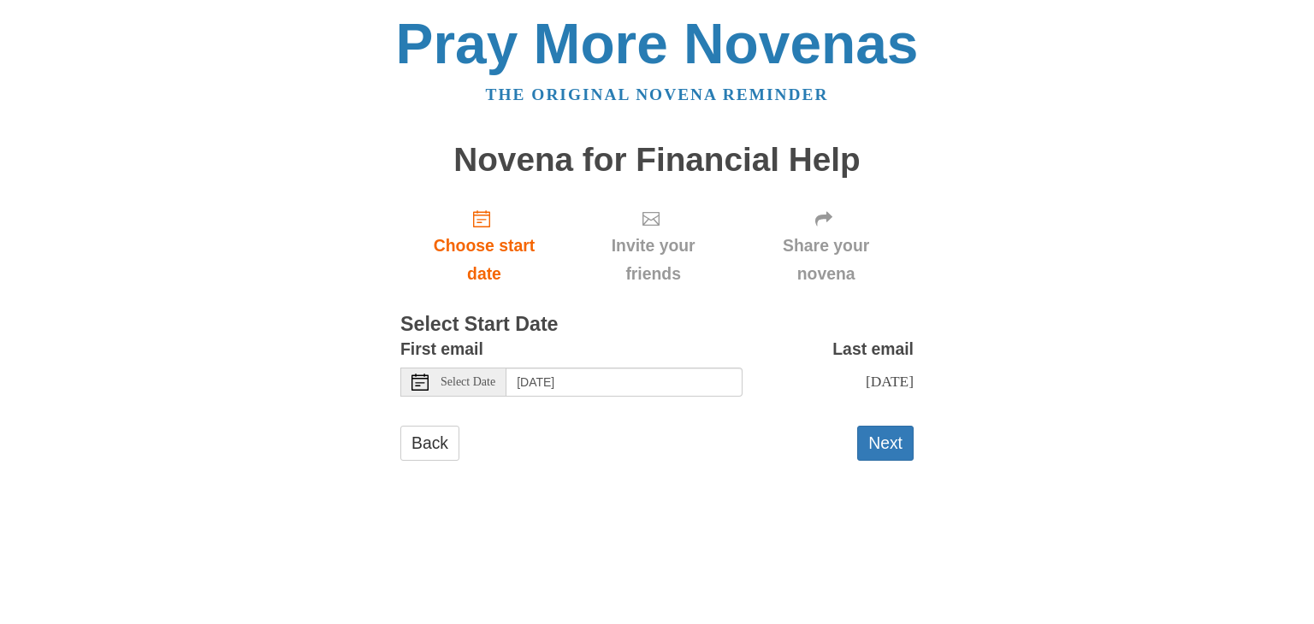
click at [444, 378] on span "Select Date" at bounding box center [467, 382] width 55 height 12
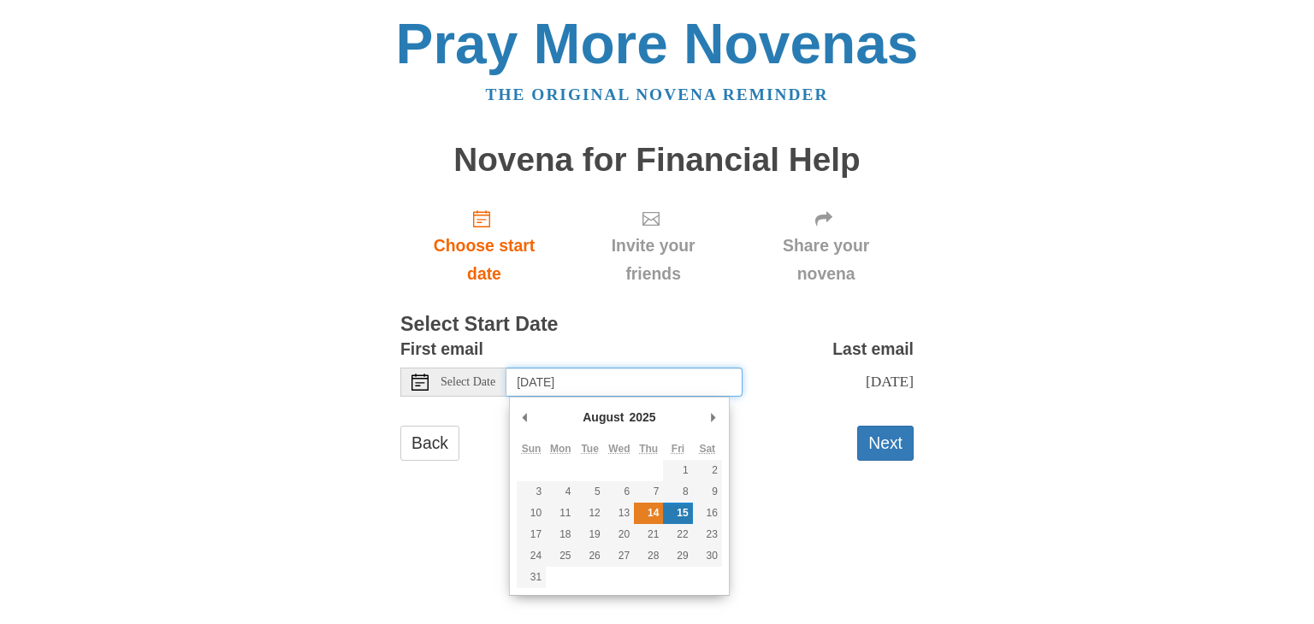
type input "Thursday, August 14th"
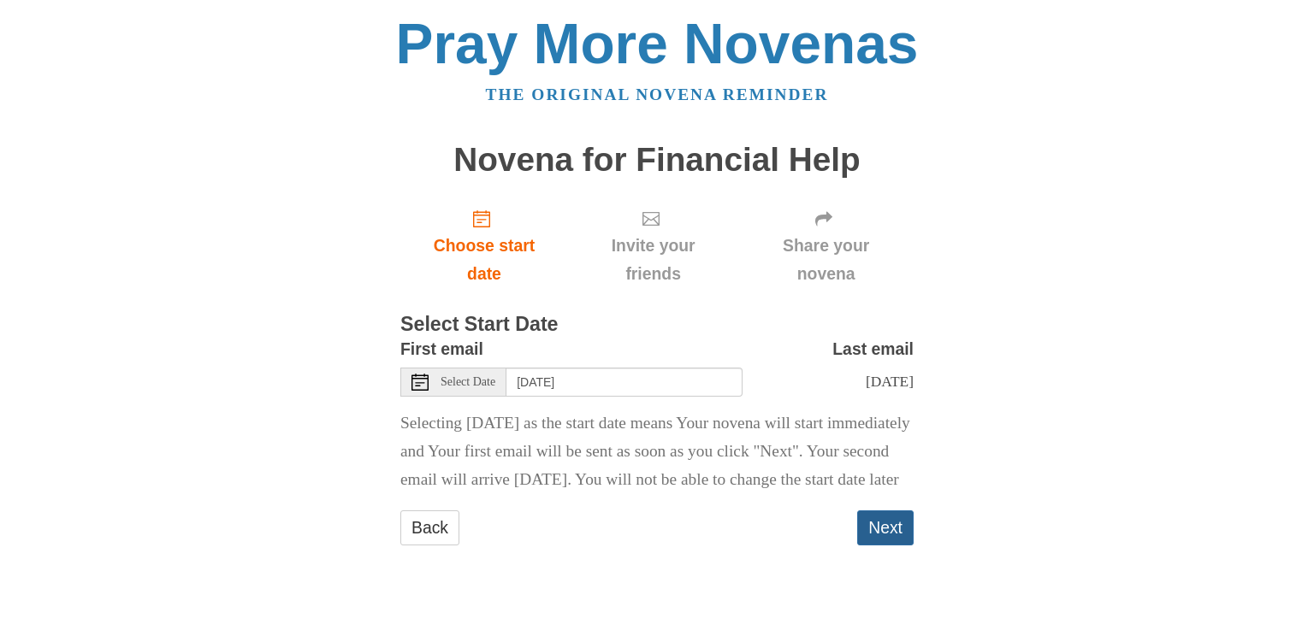
click at [872, 546] on button "Next" at bounding box center [885, 528] width 56 height 35
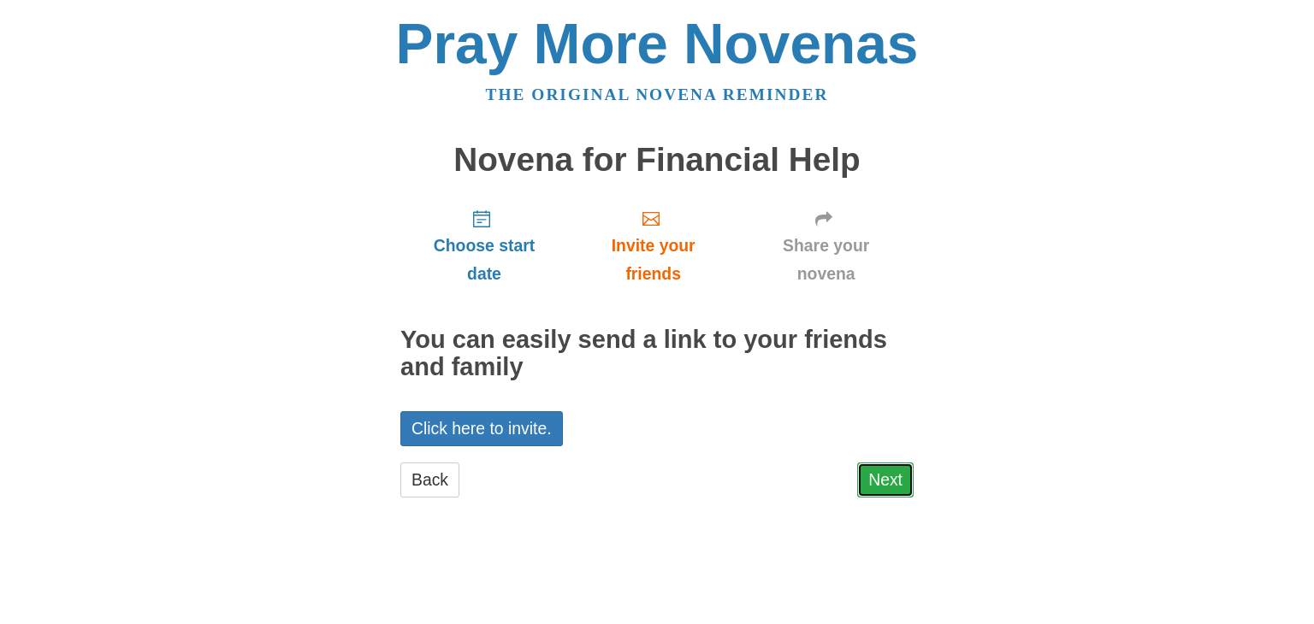
click at [882, 480] on link "Next" at bounding box center [885, 480] width 56 height 35
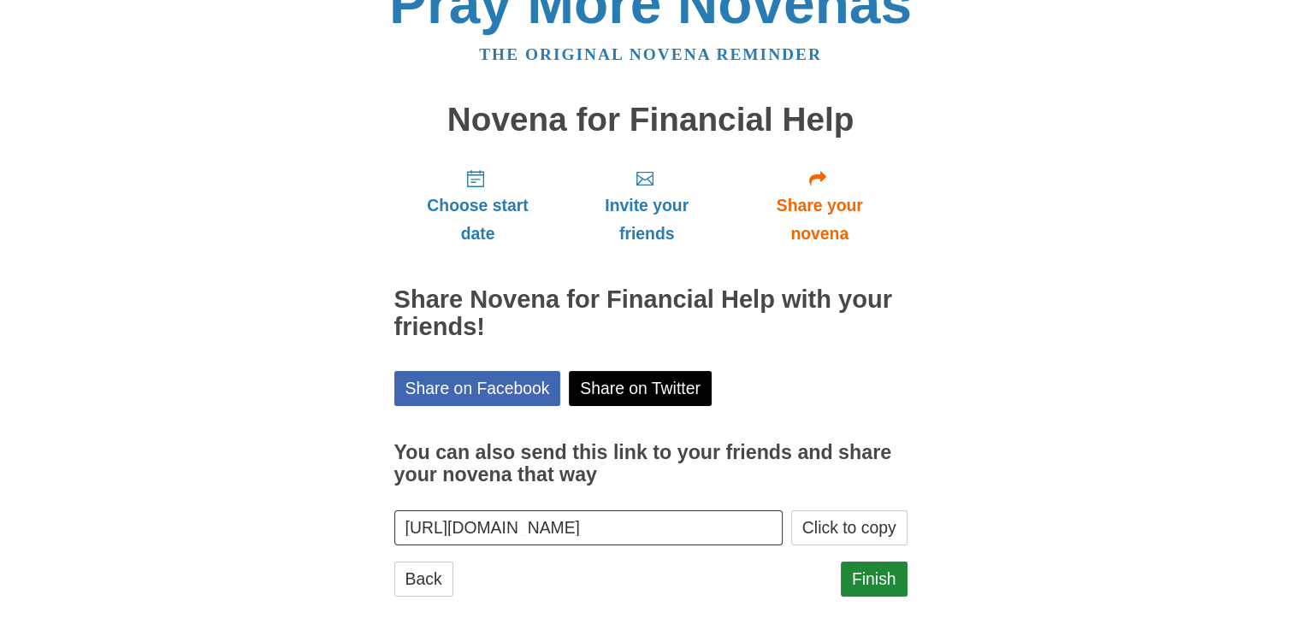
scroll to position [62, 0]
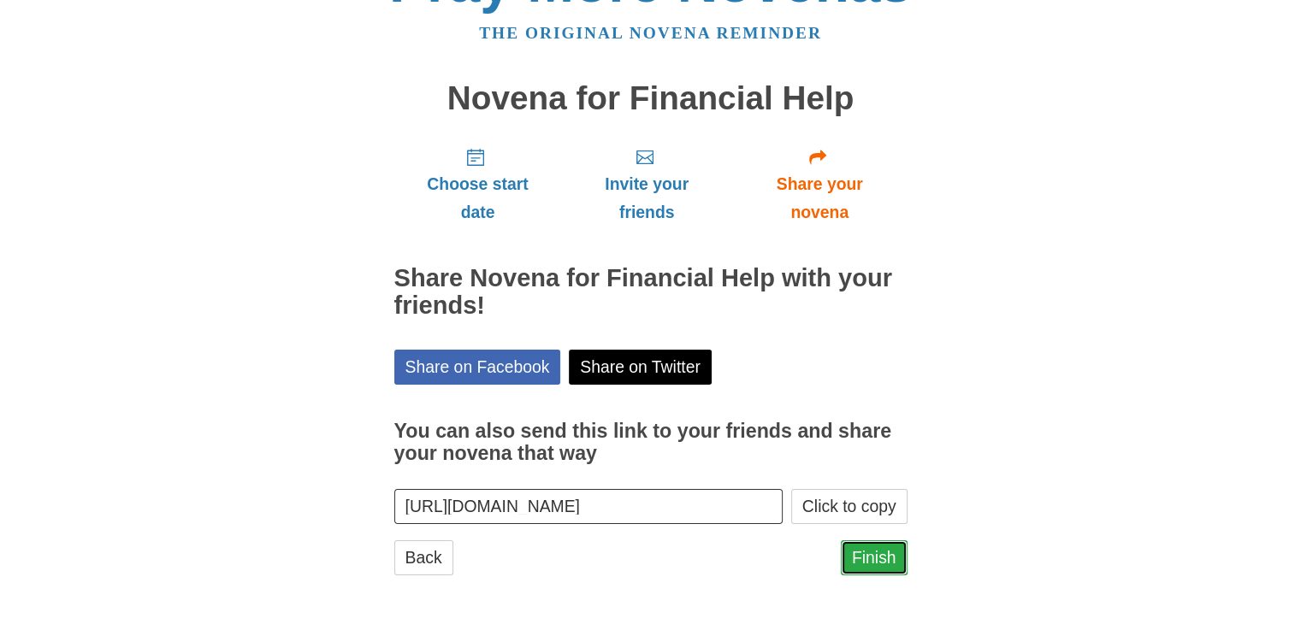
click at [862, 558] on link "Finish" at bounding box center [874, 557] width 67 height 35
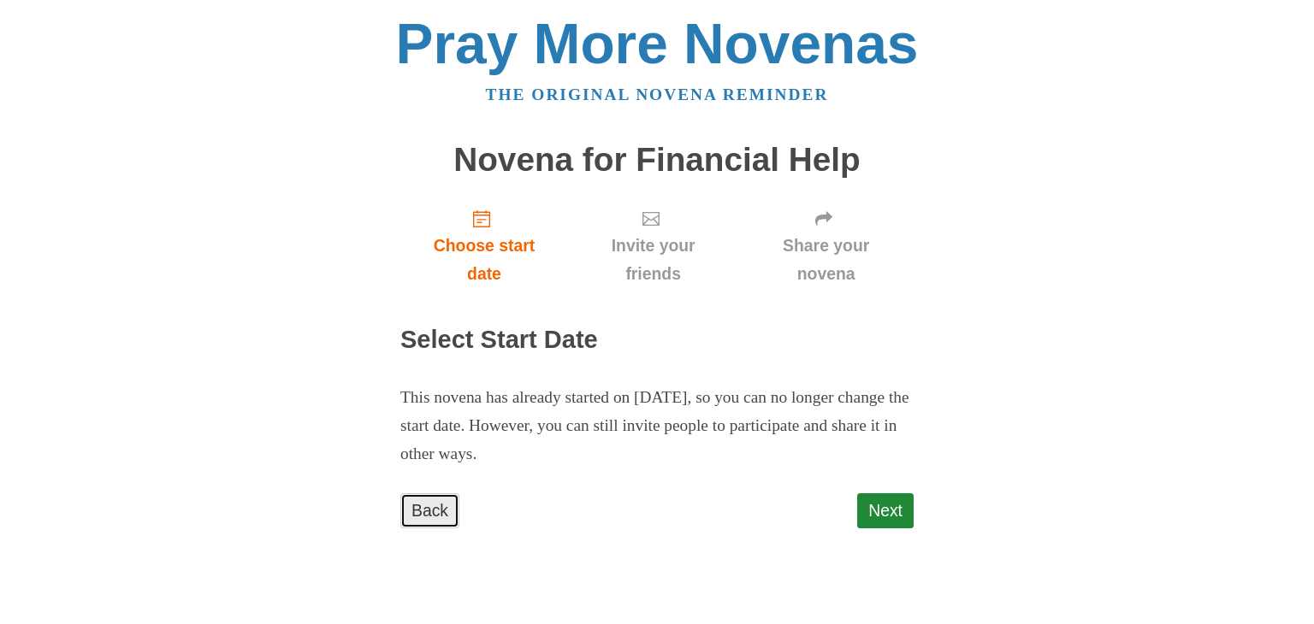
click at [414, 503] on link "Back" at bounding box center [429, 510] width 59 height 35
